Goal: Task Accomplishment & Management: Manage account settings

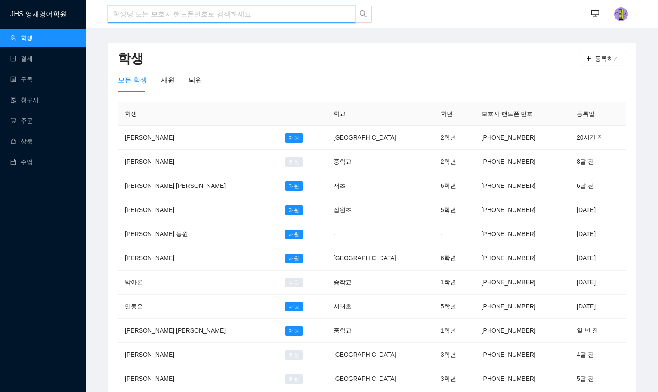
click at [155, 7] on input "search" at bounding box center [231, 14] width 247 height 17
type input "g"
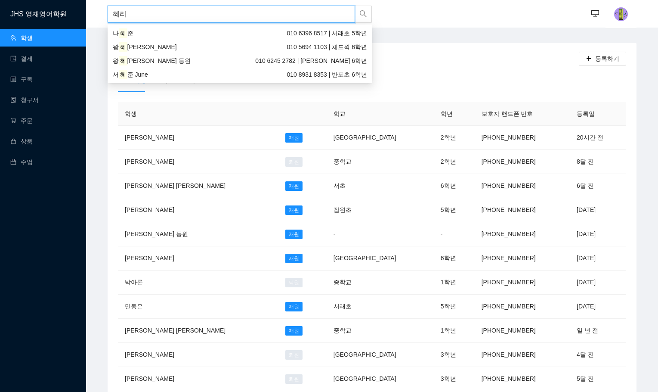
type input "혜린"
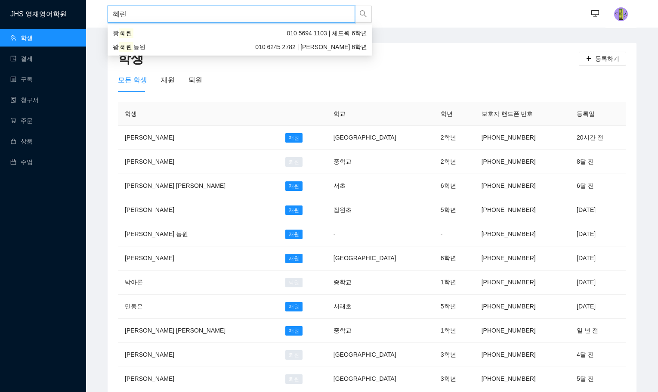
click at [192, 34] on div "왕 [PERSON_NAME] 010 5694 1103 | 체드윅 6학년" at bounding box center [240, 32] width 254 height 9
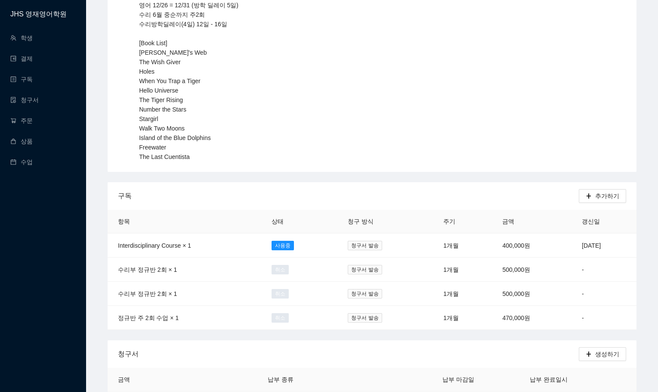
scroll to position [172, 0]
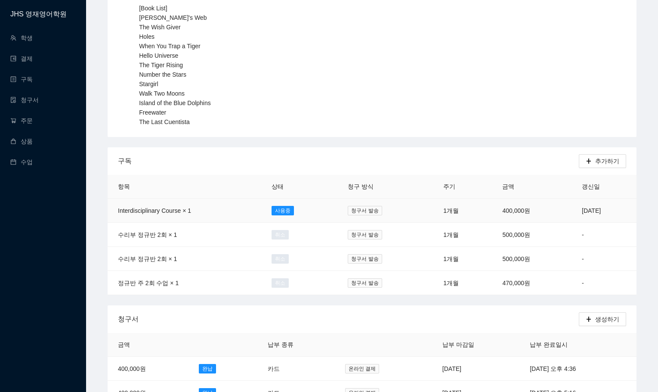
click at [398, 216] on td "청구서 발송" at bounding box center [385, 210] width 96 height 24
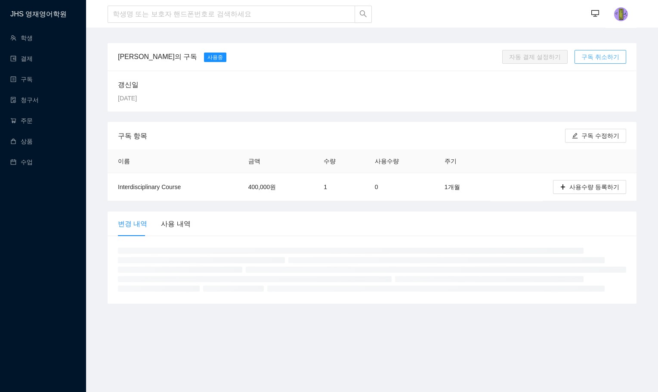
click at [598, 57] on span "구독 취소하기" at bounding box center [600, 56] width 38 height 9
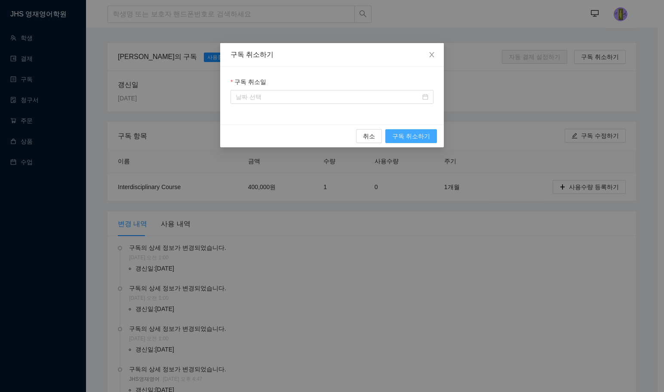
click at [403, 134] on span "구독 취소하기" at bounding box center [411, 135] width 38 height 9
click at [405, 97] on input "구독 취소일" at bounding box center [328, 96] width 185 height 9
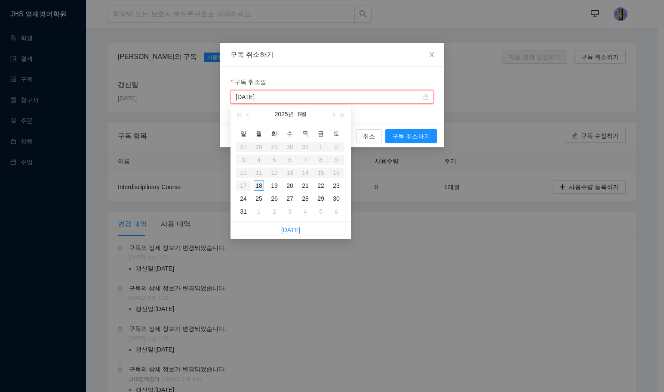
type input "[DATE]"
click at [258, 188] on div "18" at bounding box center [259, 185] width 10 height 10
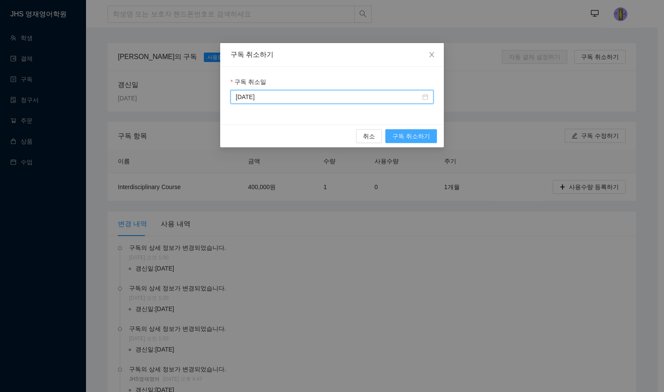
click at [433, 133] on button "구독 취소하기" at bounding box center [411, 136] width 52 height 14
